Goal: Navigation & Orientation: Find specific page/section

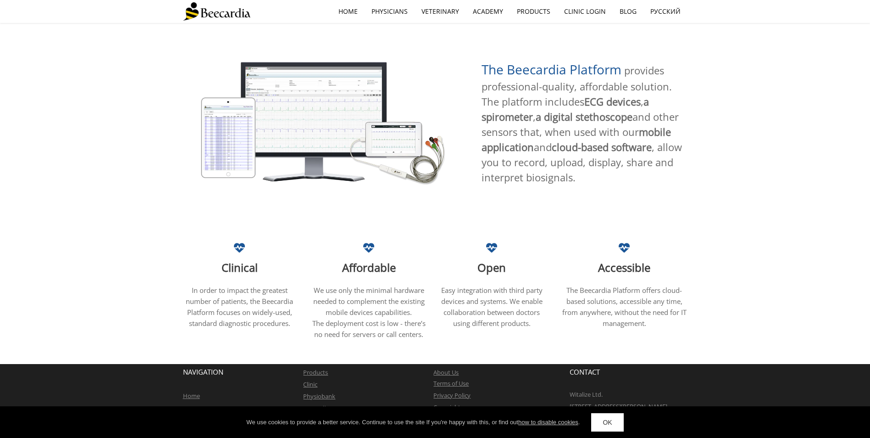
scroll to position [476, 0]
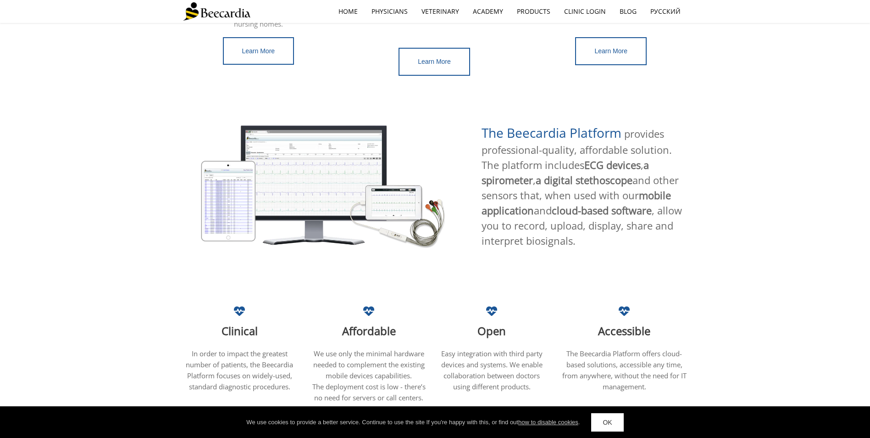
scroll to position [476, 0]
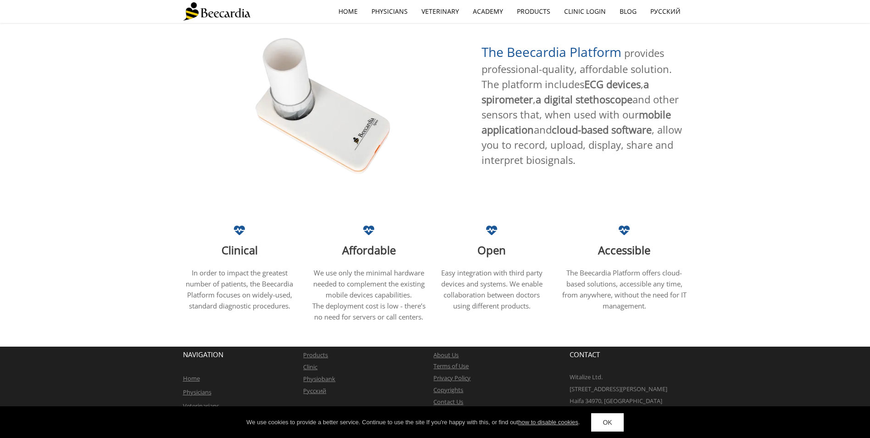
click at [205, 401] on link "Veterinarians" at bounding box center [201, 405] width 36 height 8
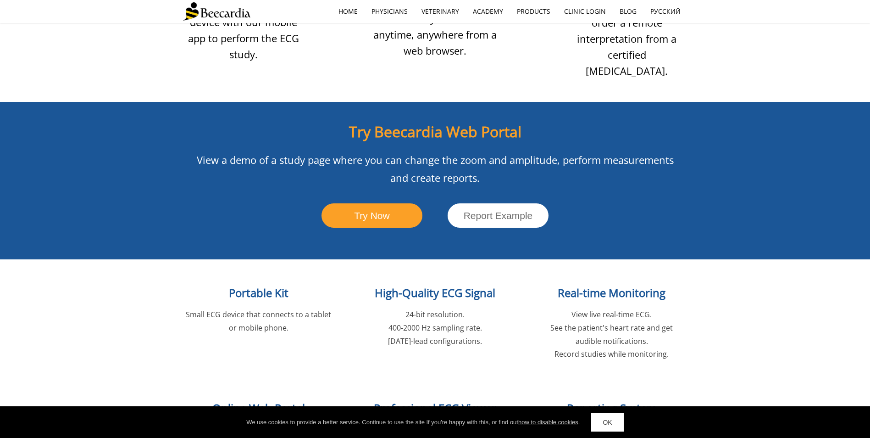
scroll to position [1101, 0]
